Goal: Information Seeking & Learning: Learn about a topic

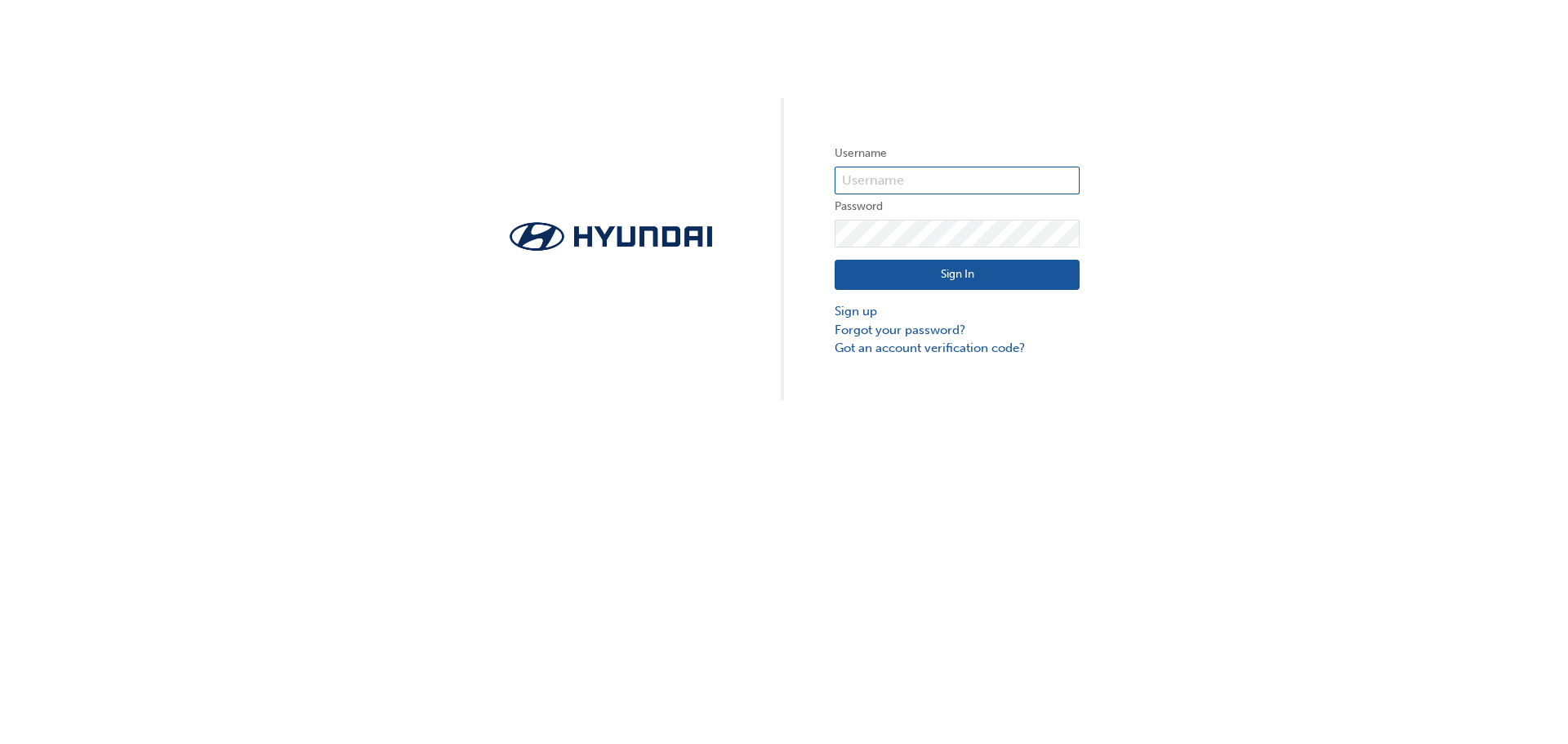
type input "19158"
click at [941, 276] on button "Sign In" at bounding box center [957, 275] width 245 height 31
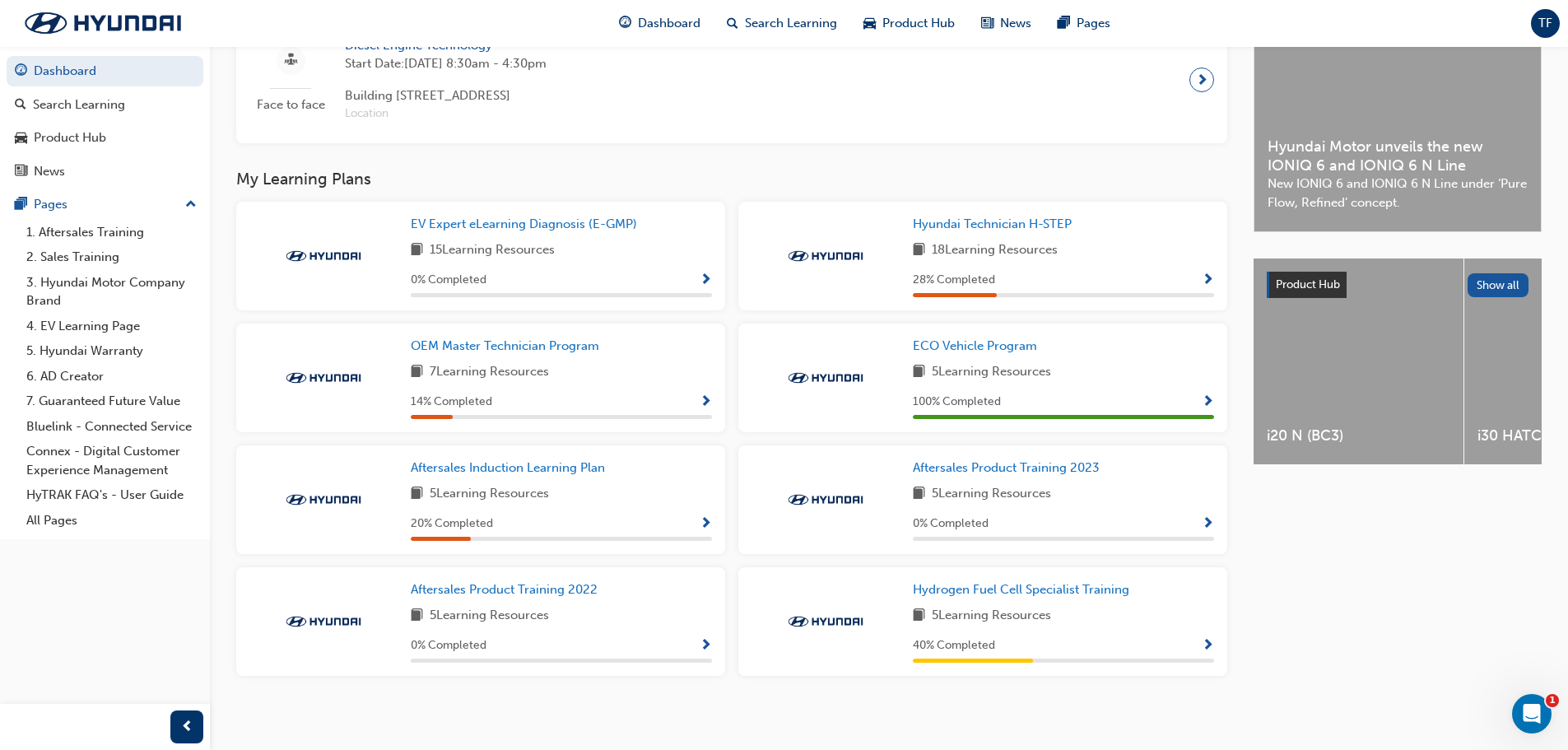
scroll to position [449, 0]
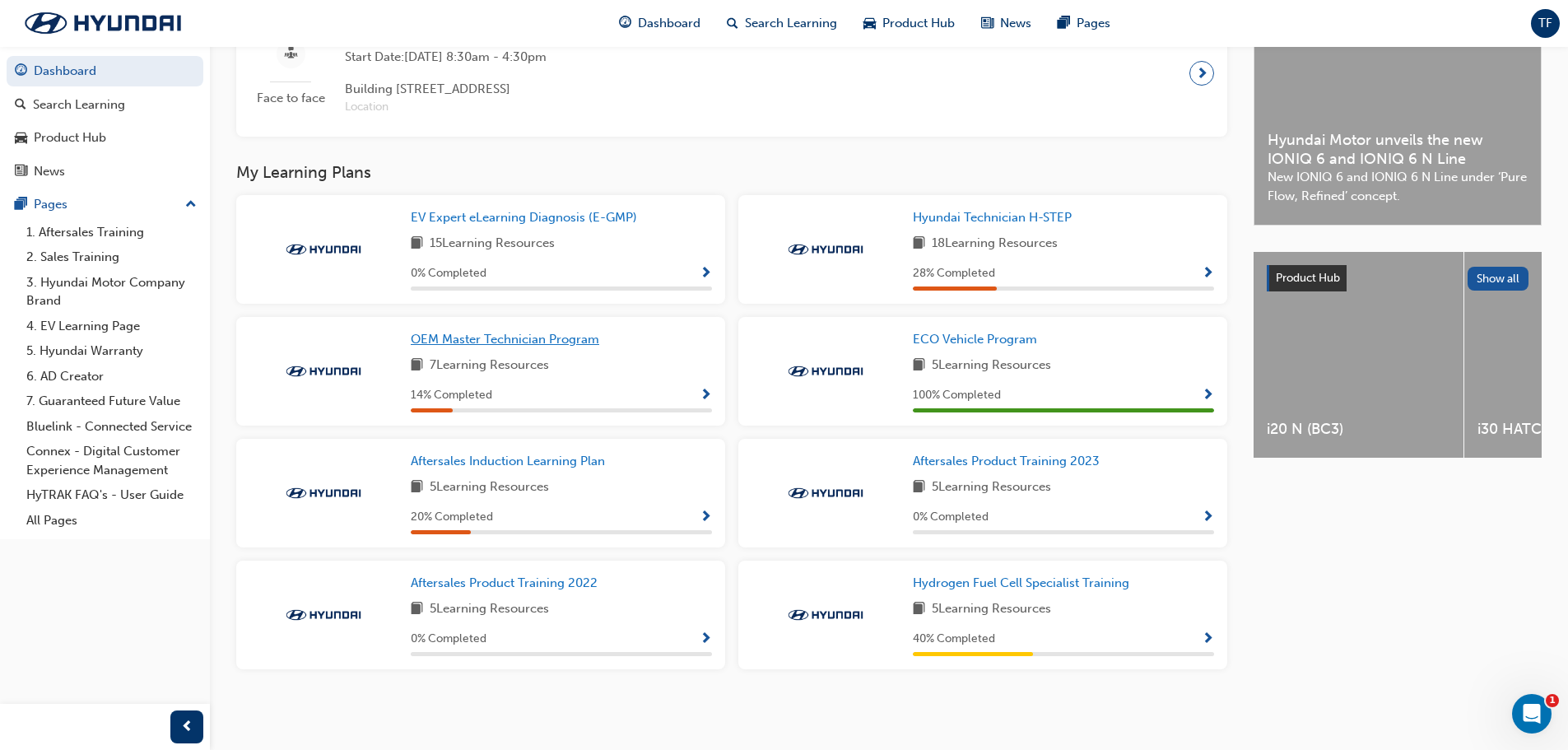
click at [521, 331] on link "OEM Master Technician Program" at bounding box center [509, 340] width 195 height 19
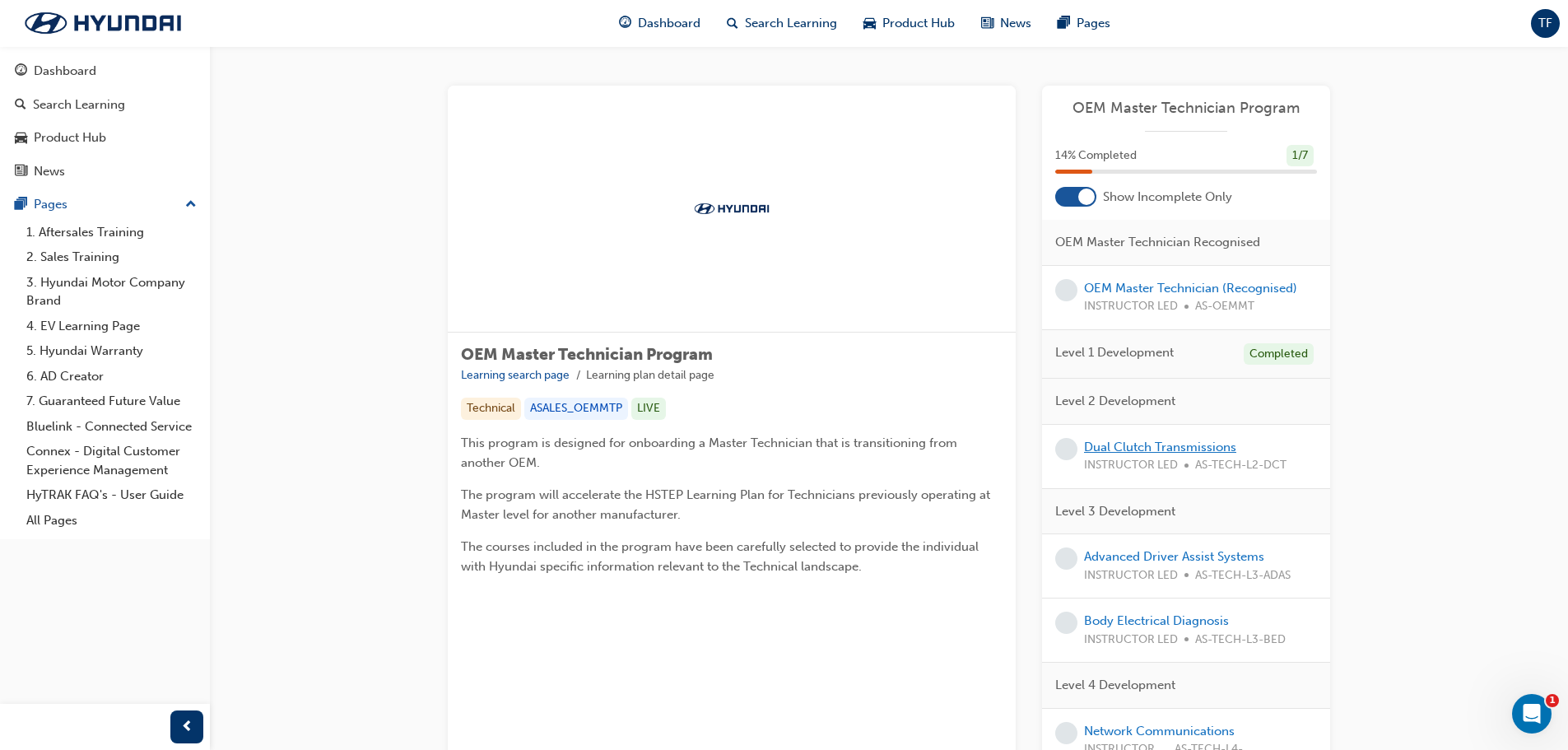
click at [1143, 440] on link "Dual Clutch Transmissions" at bounding box center [1160, 447] width 152 height 15
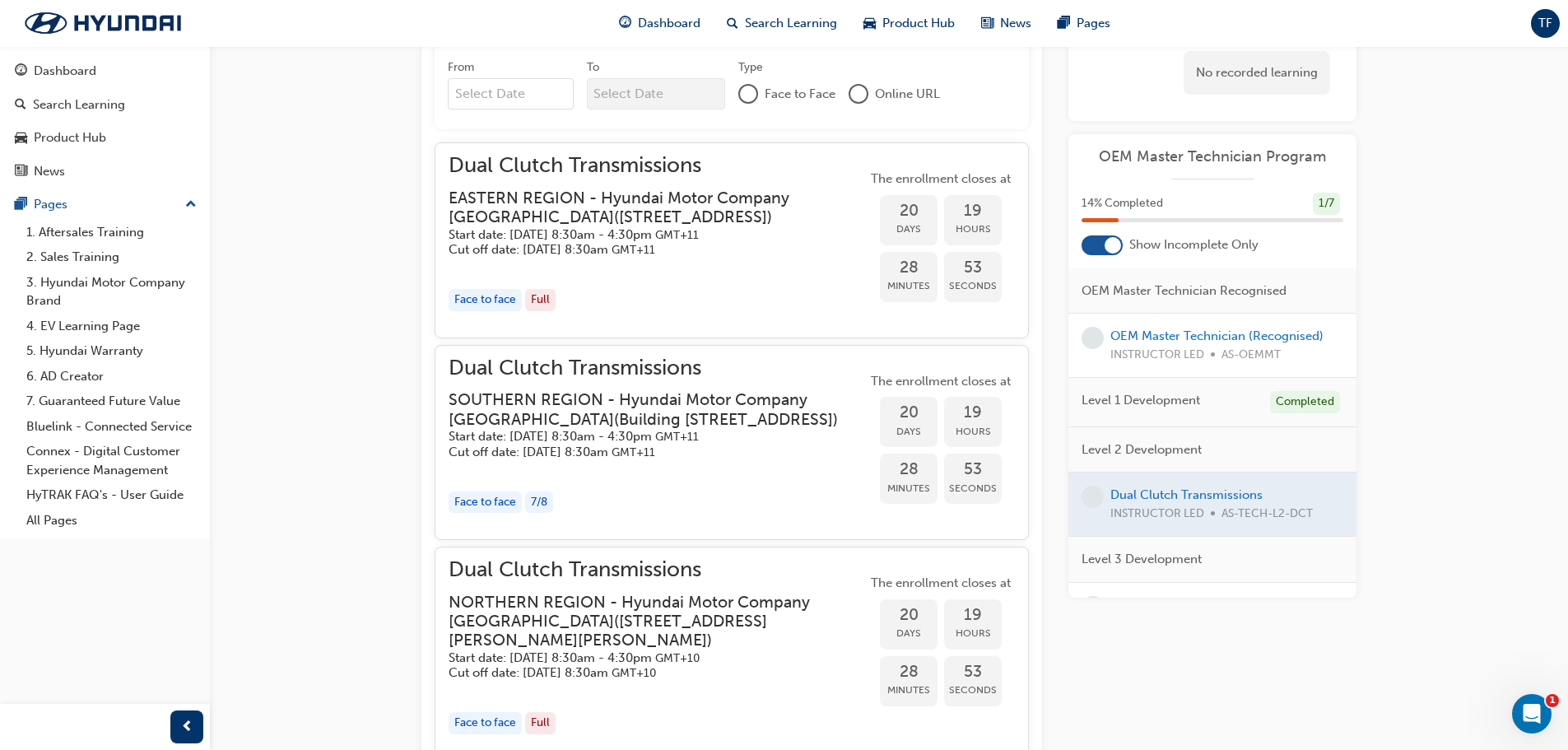
scroll to position [1282, 0]
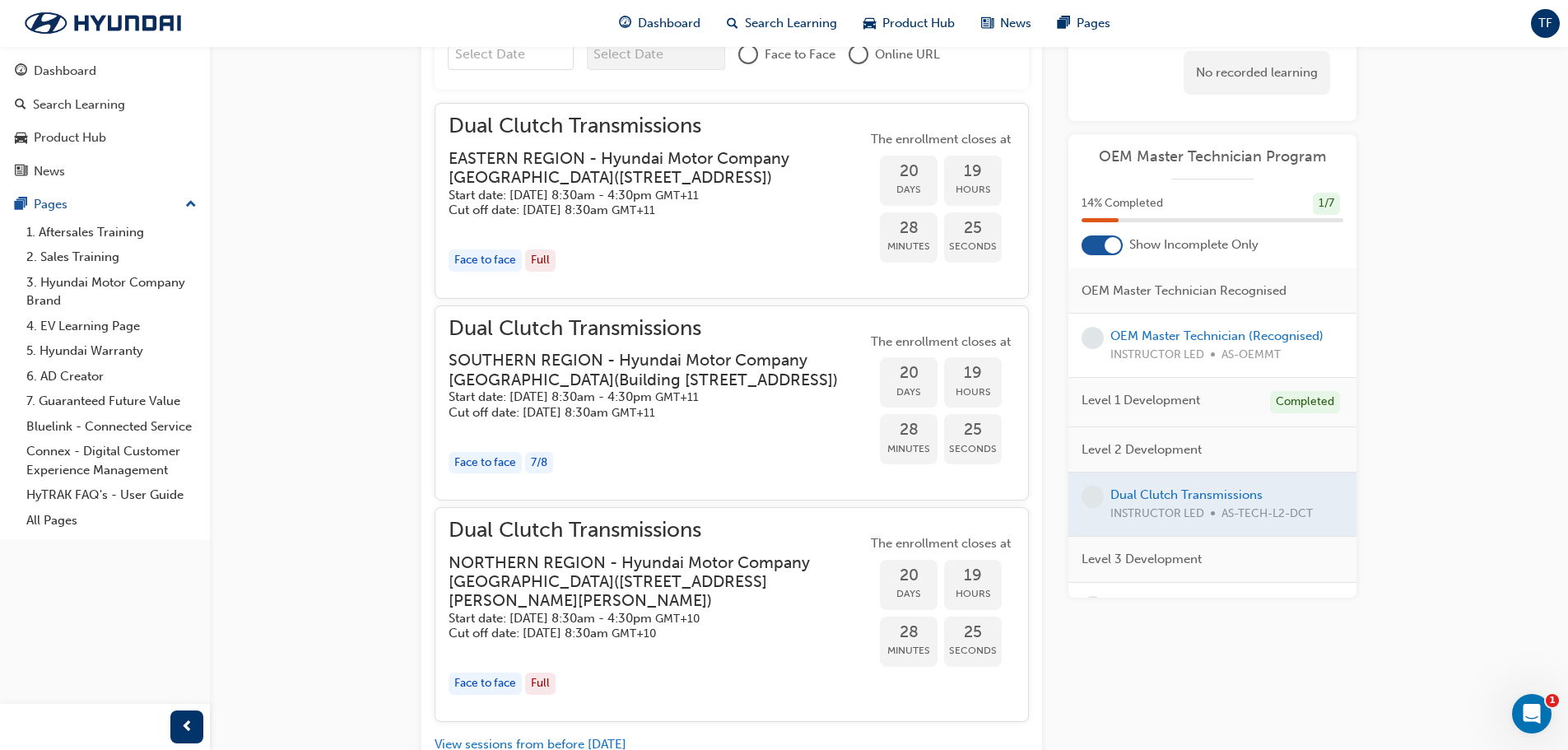
click at [557, 339] on span "Dual Clutch Transmissions" at bounding box center [658, 329] width 418 height 19
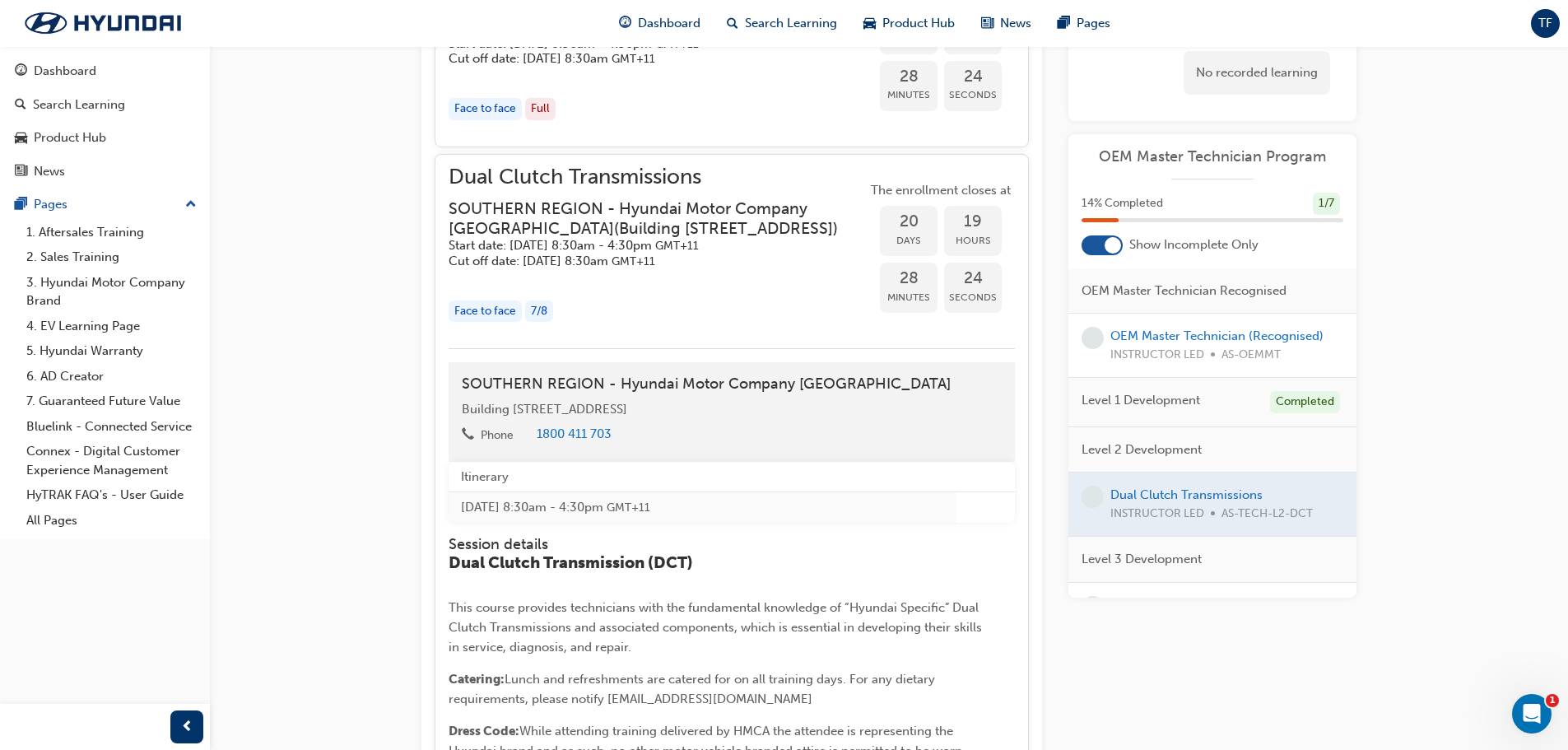
scroll to position [1447, 0]
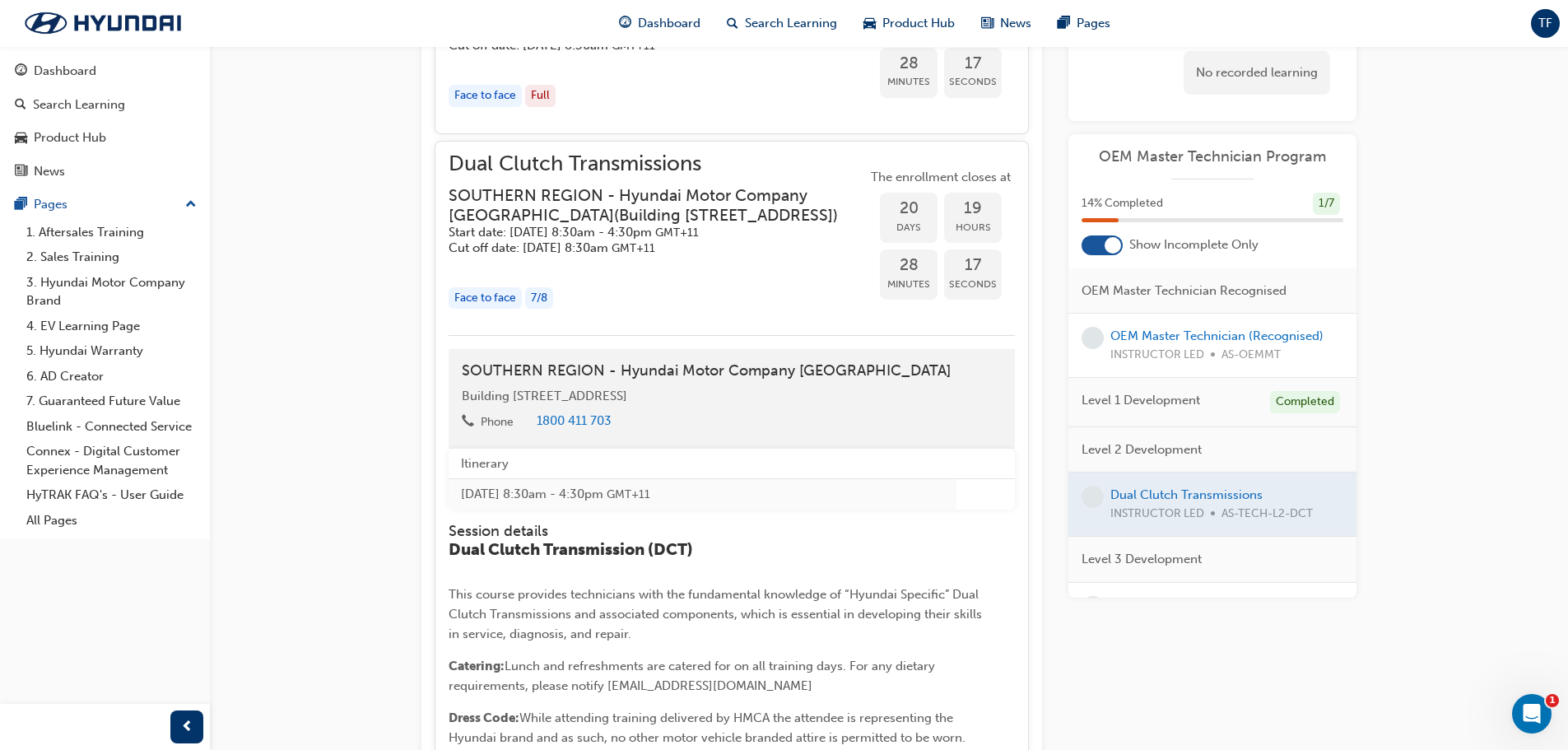
click at [546, 310] on div "7 / 8" at bounding box center [539, 299] width 28 height 22
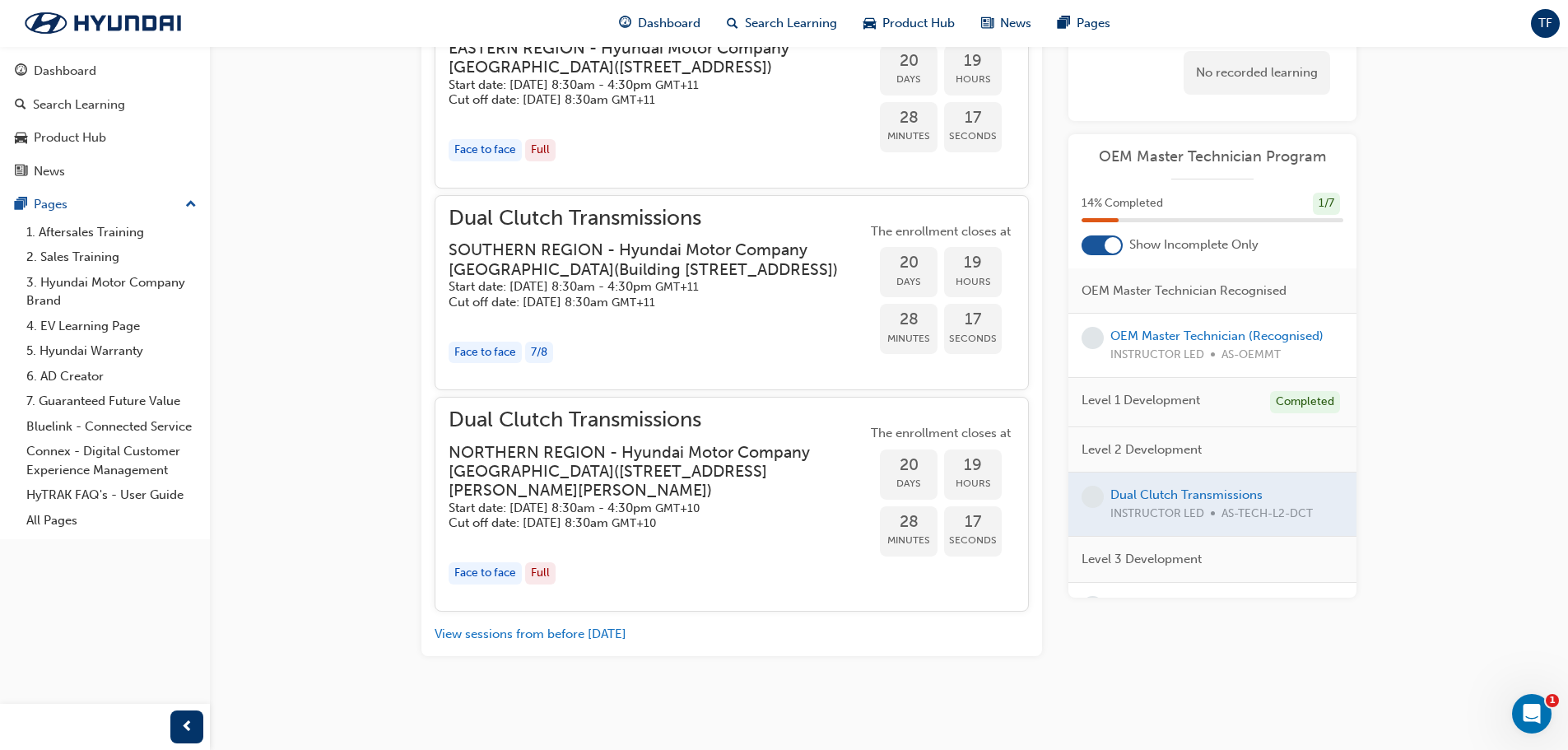
scroll to position [1431, 0]
click at [488, 246] on h3 "SOUTHERN REGION - Hyundai Motor Company [GEOGRAPHIC_DATA] ( [STREET_ADDRESS] )" at bounding box center [645, 259] width 392 height 39
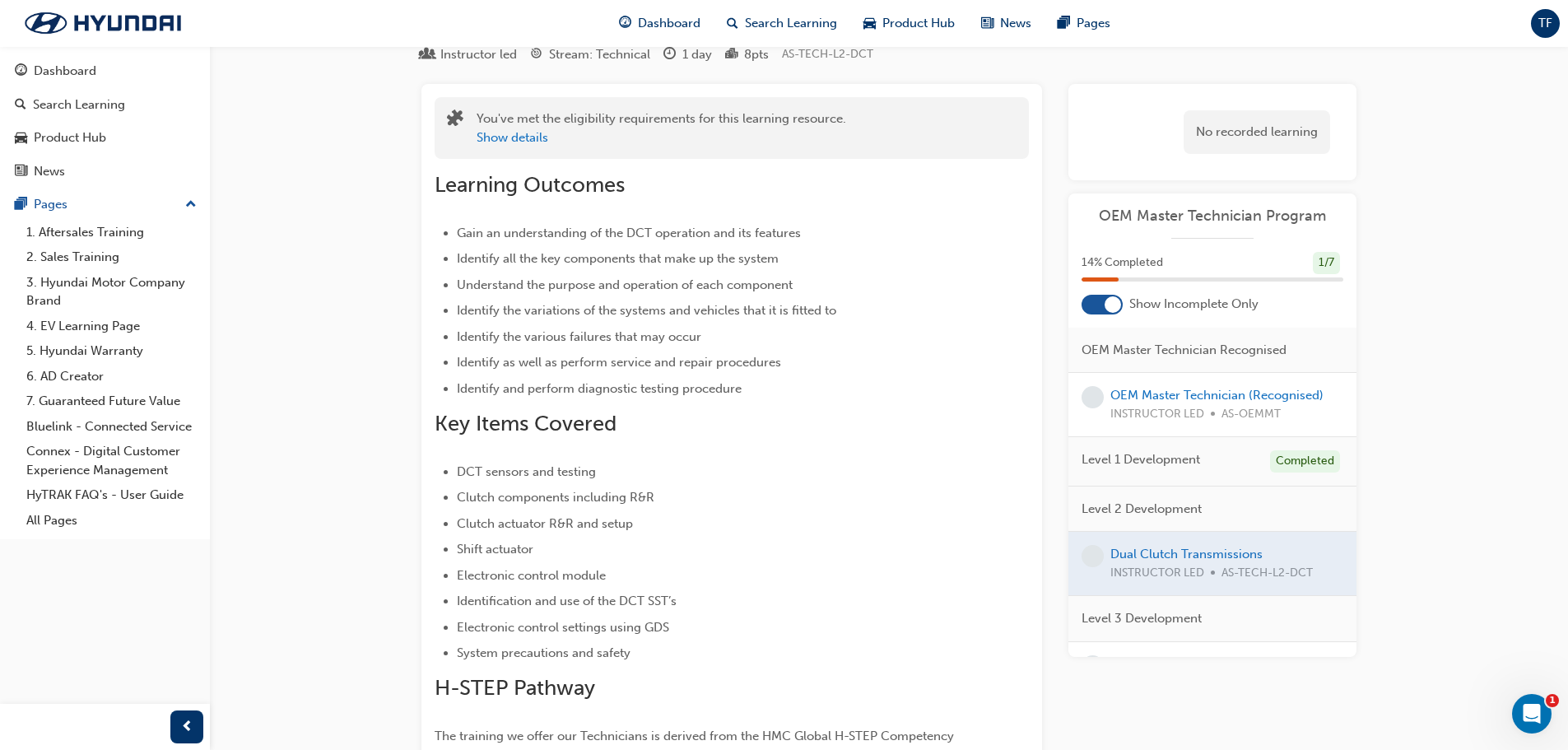
scroll to position [0, 0]
